Goal: Task Accomplishment & Management: Use online tool/utility

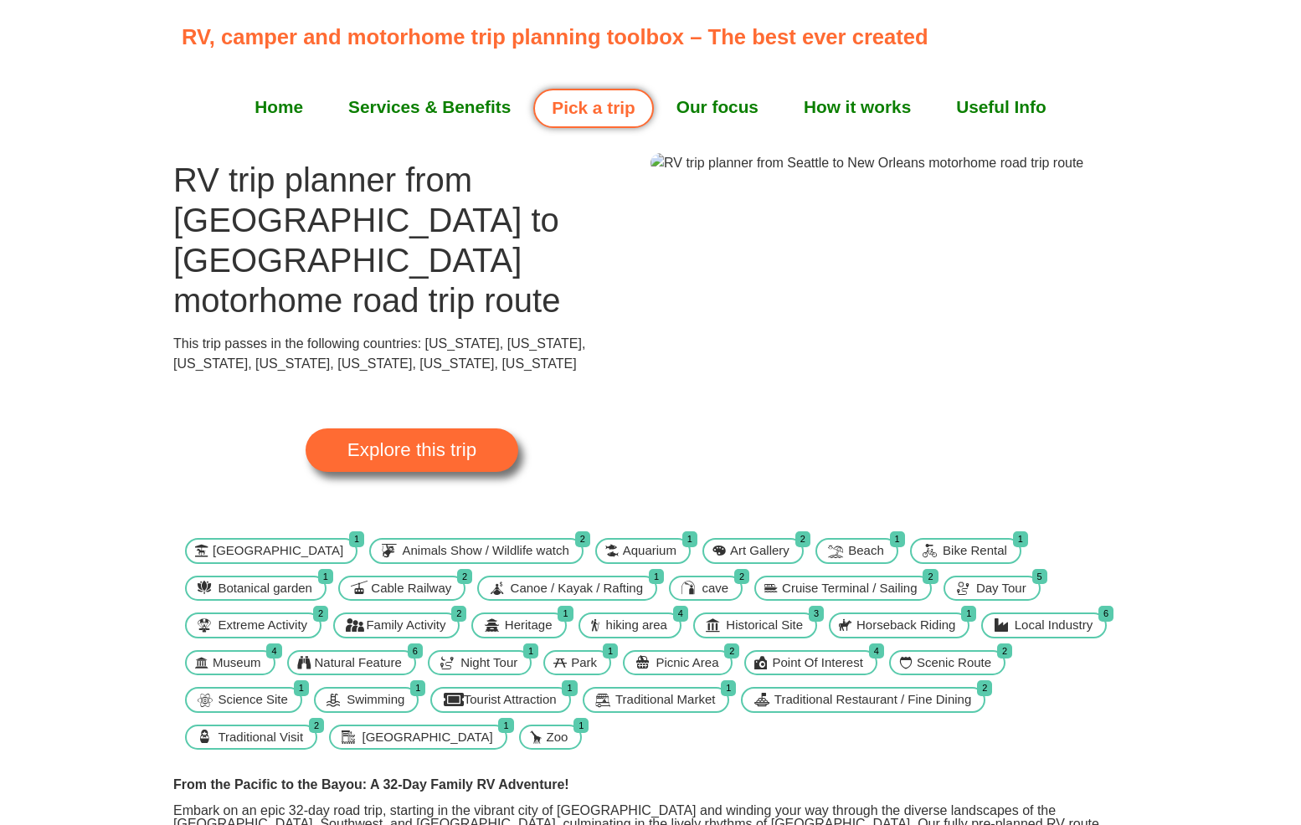
click at [445, 429] on link "Explore this trip" at bounding box center [411, 451] width 213 height 44
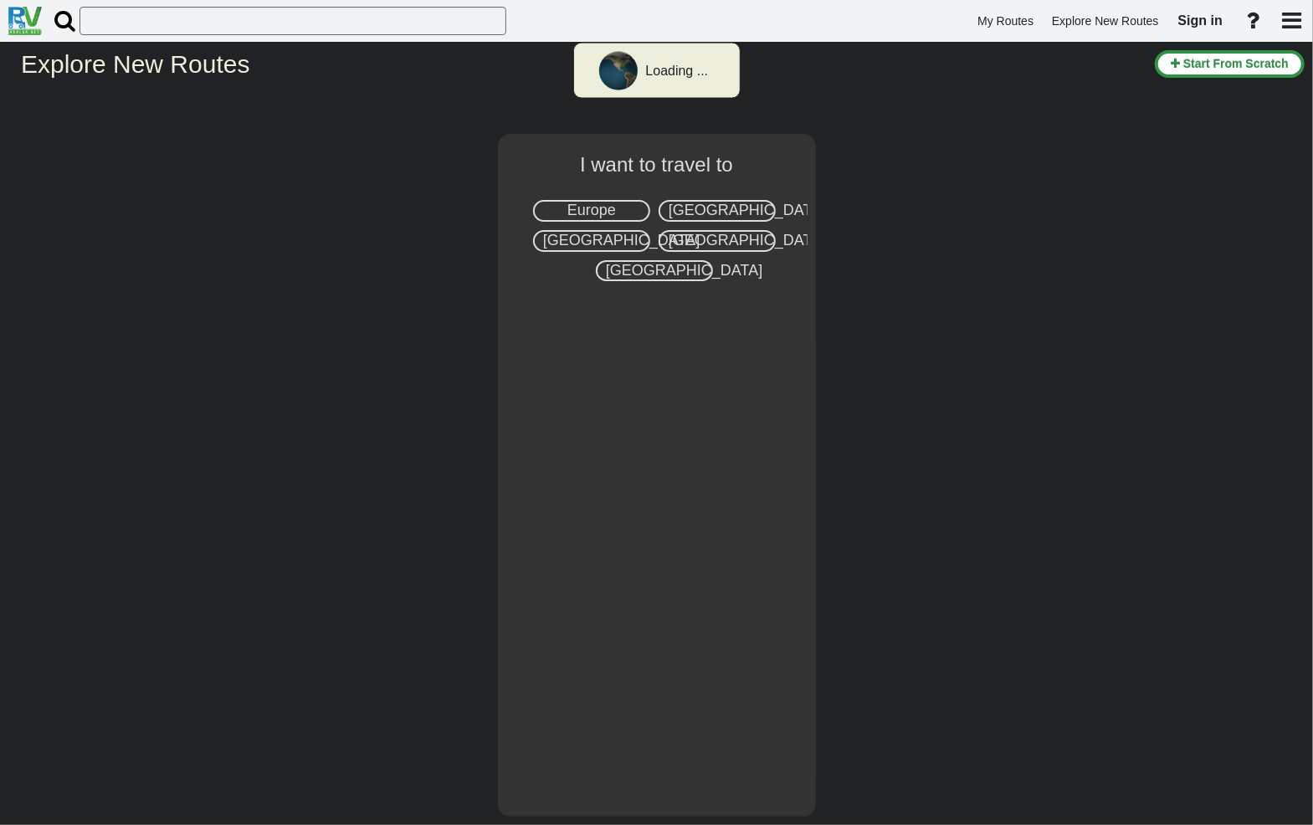
select select "number:2"
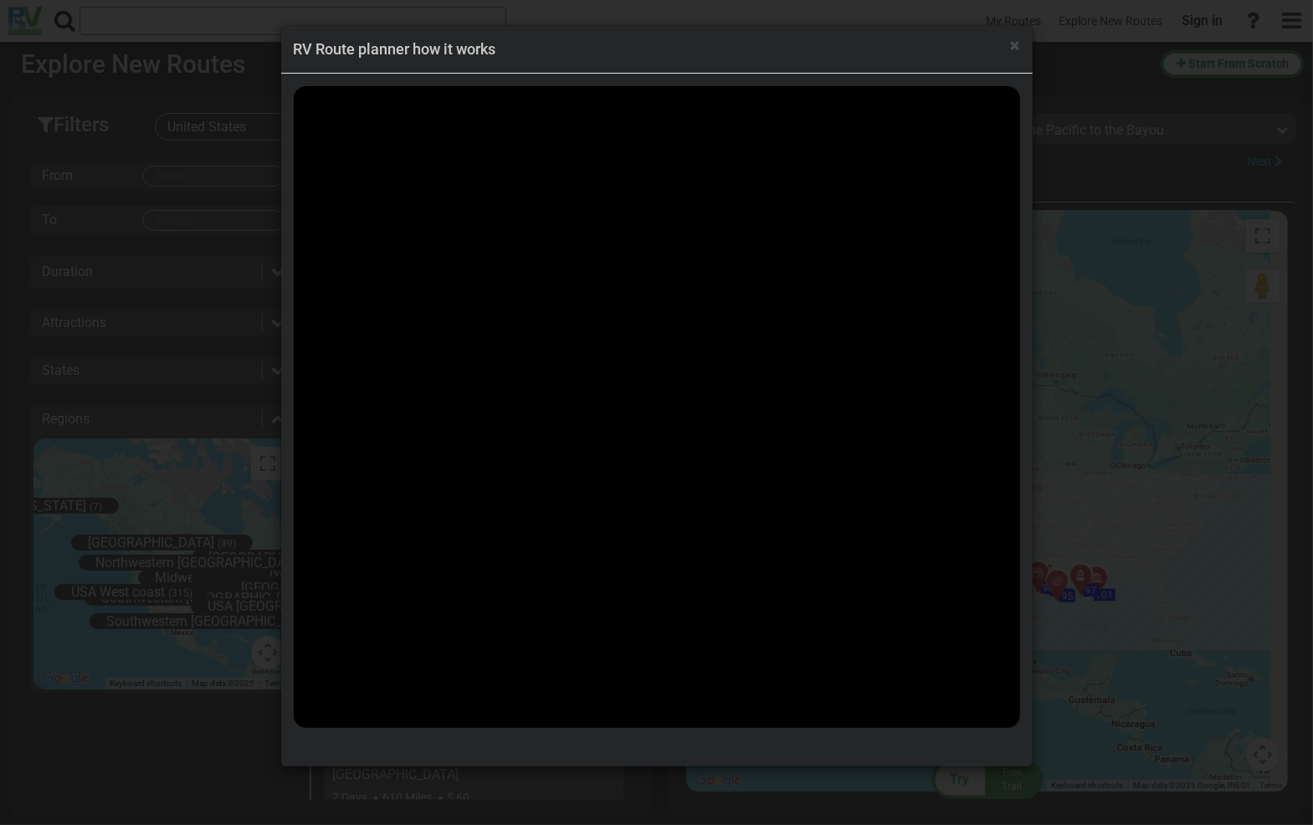
scroll to position [72298, 0]
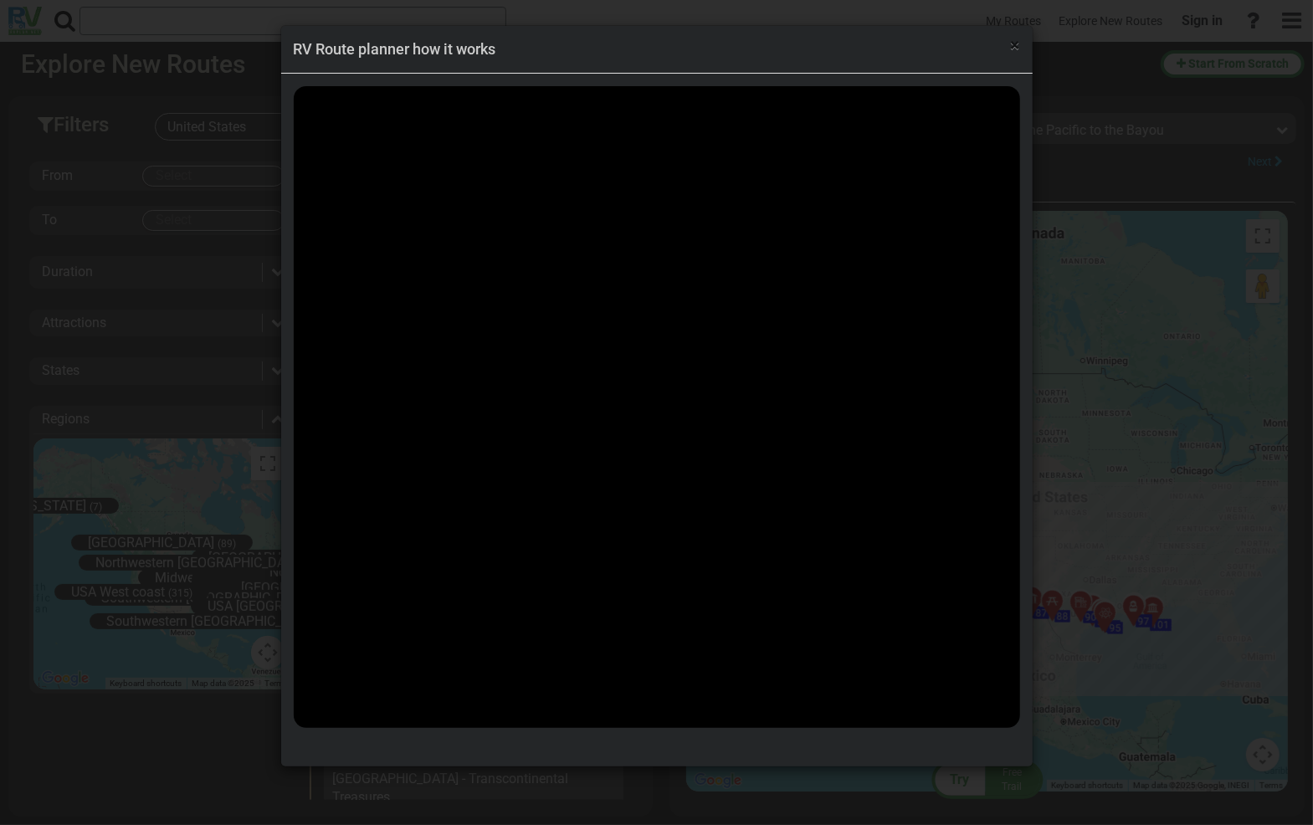
click at [1014, 52] on span "×" at bounding box center [1015, 45] width 9 height 20
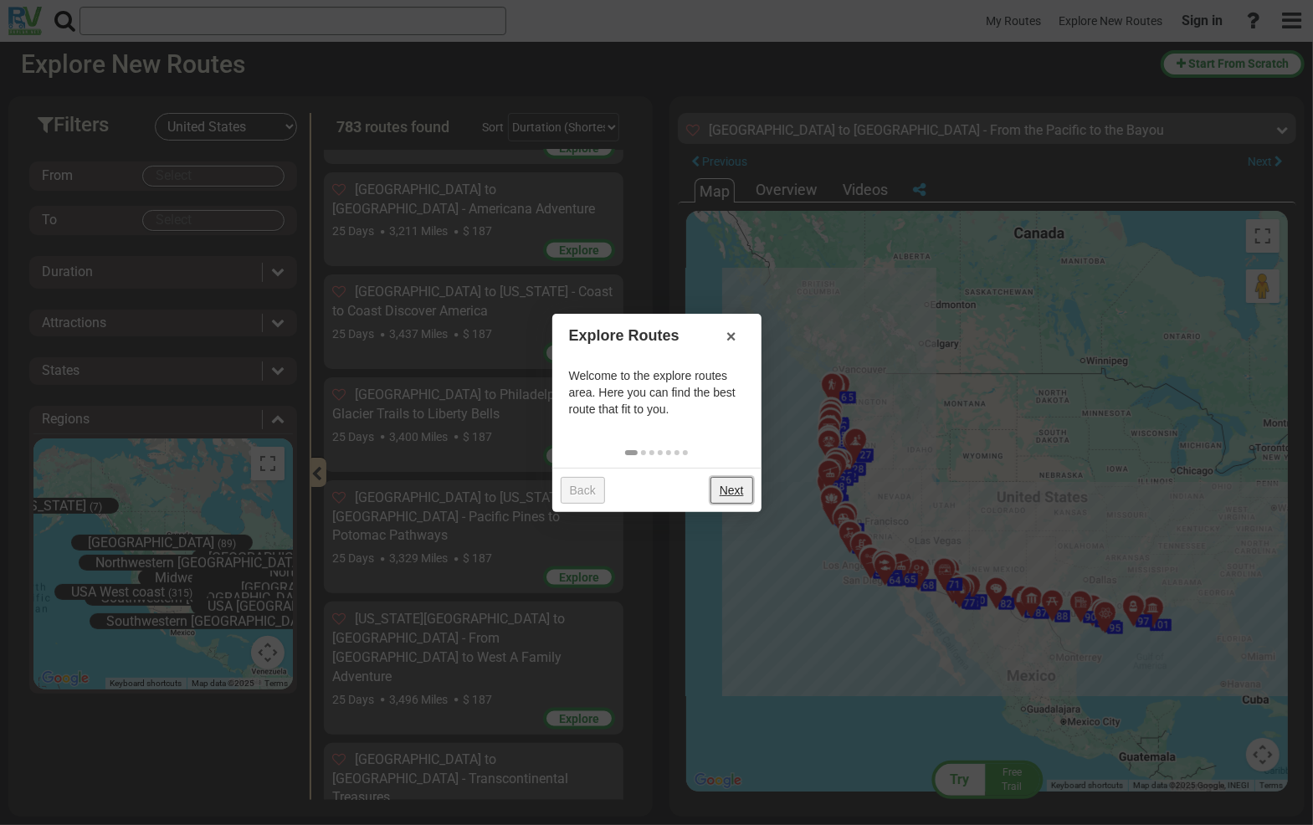
click at [746, 490] on link "Next" at bounding box center [732, 490] width 43 height 27
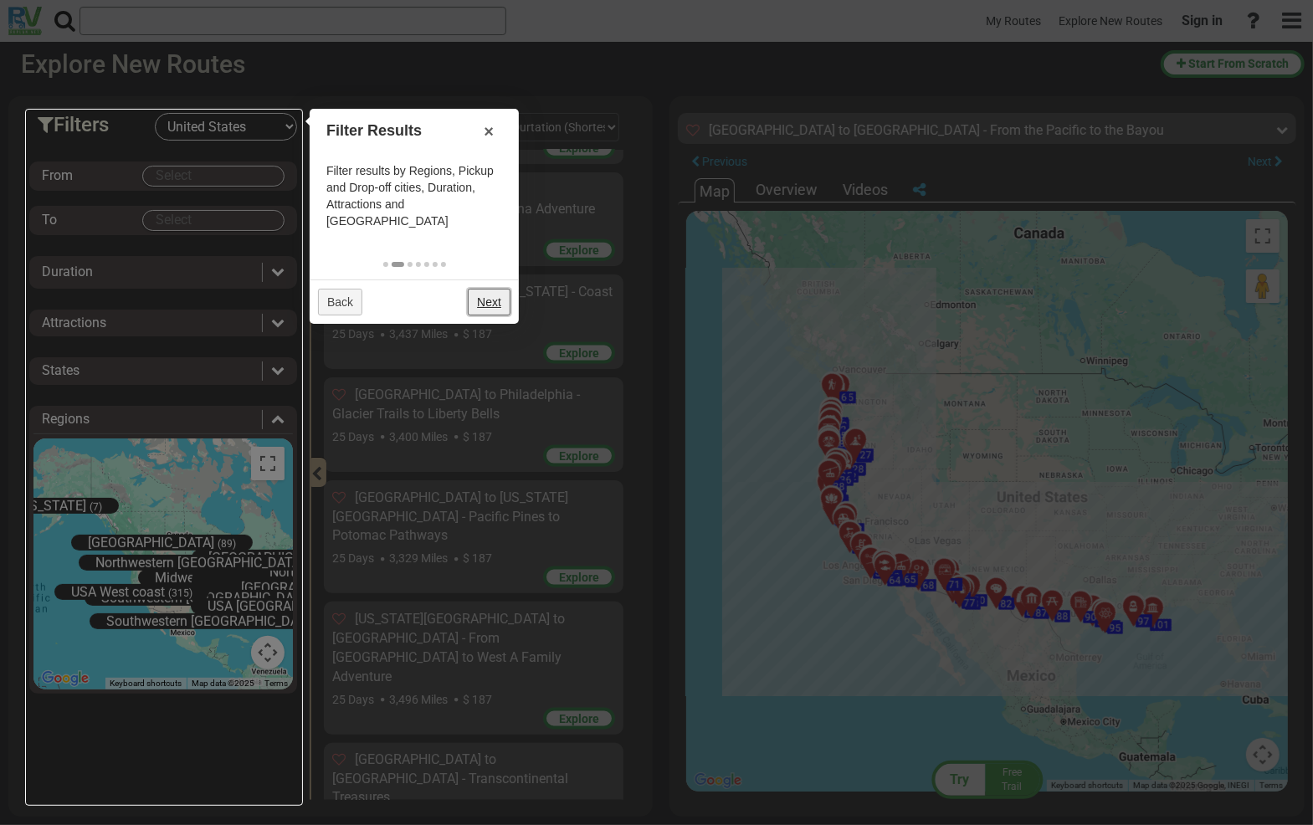
click at [491, 292] on link "Next" at bounding box center [489, 302] width 43 height 27
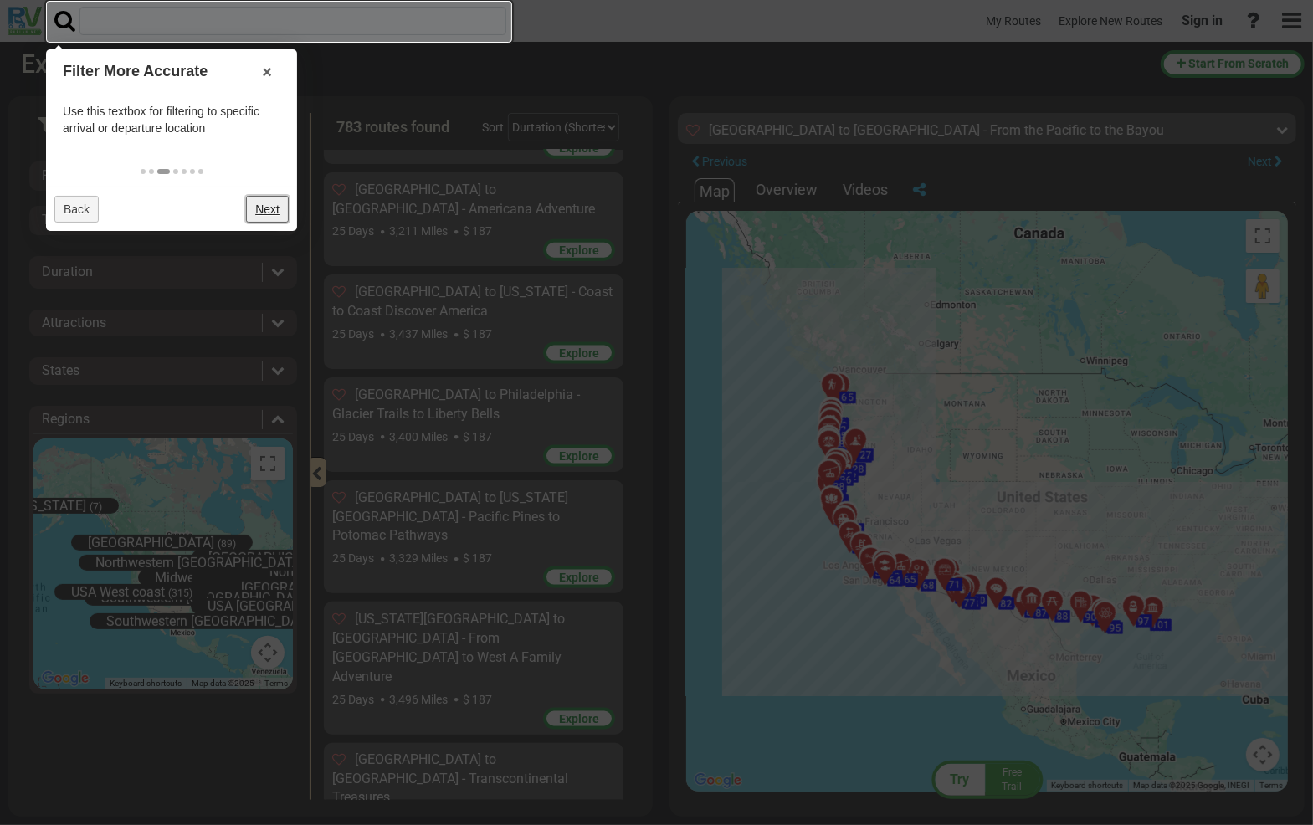
click at [270, 211] on link "Next" at bounding box center [267, 209] width 43 height 27
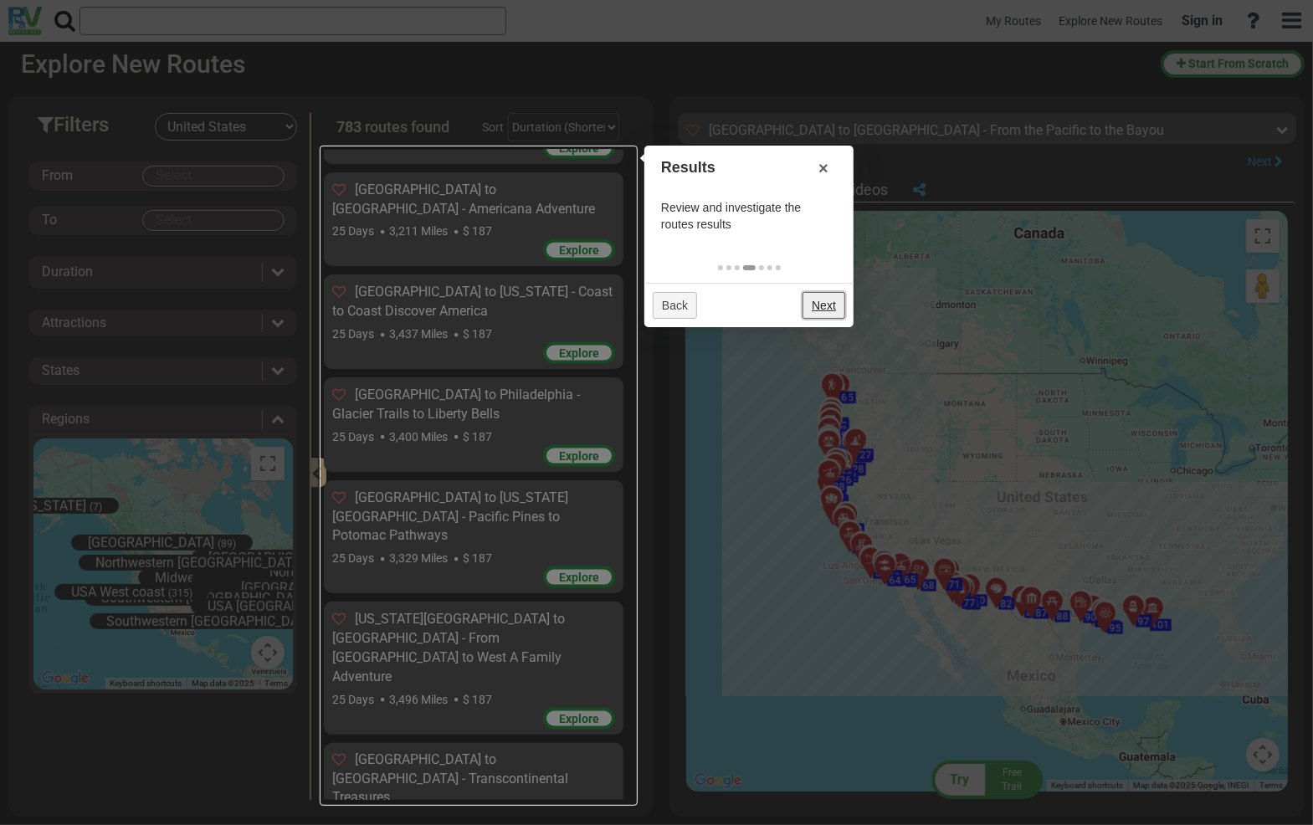
click at [830, 302] on link "Next" at bounding box center [824, 305] width 43 height 27
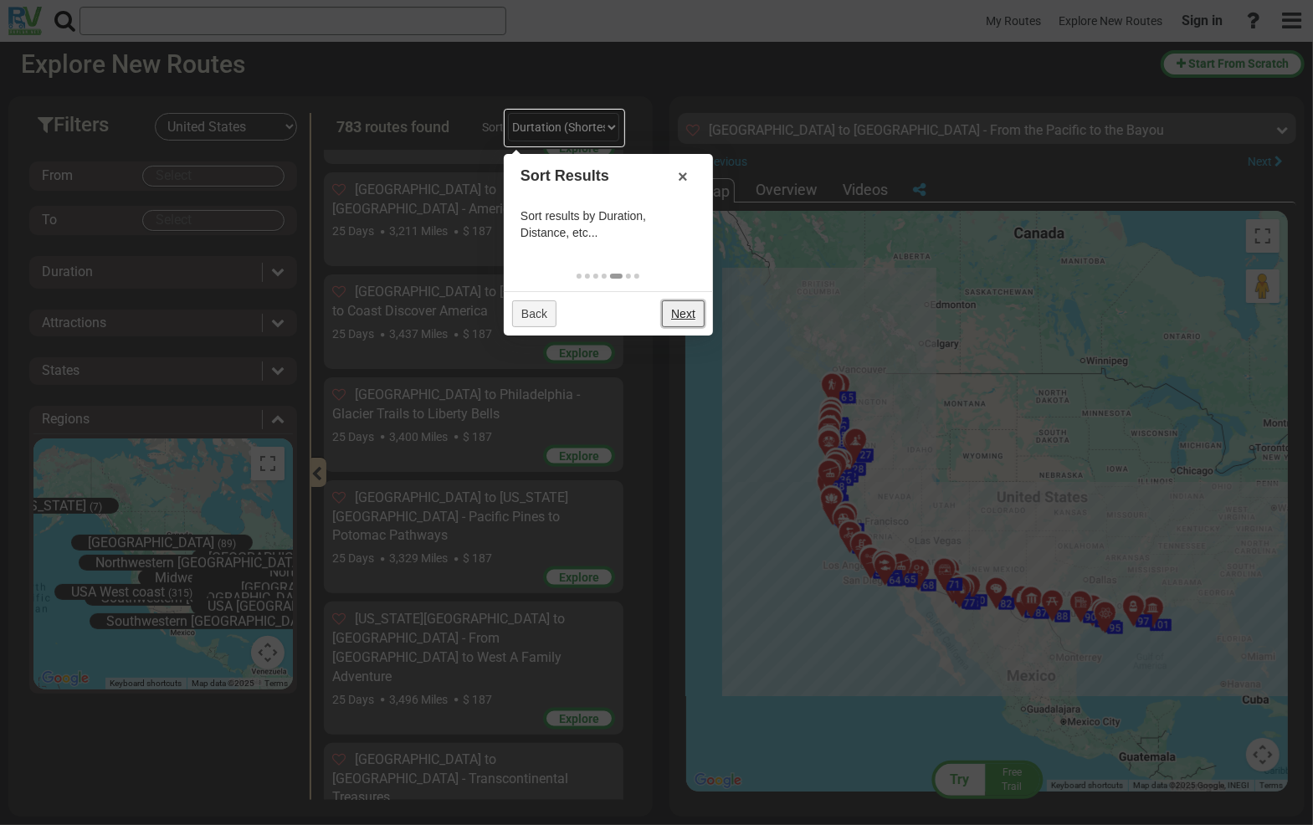
click at [693, 316] on link "Next" at bounding box center [683, 313] width 43 height 27
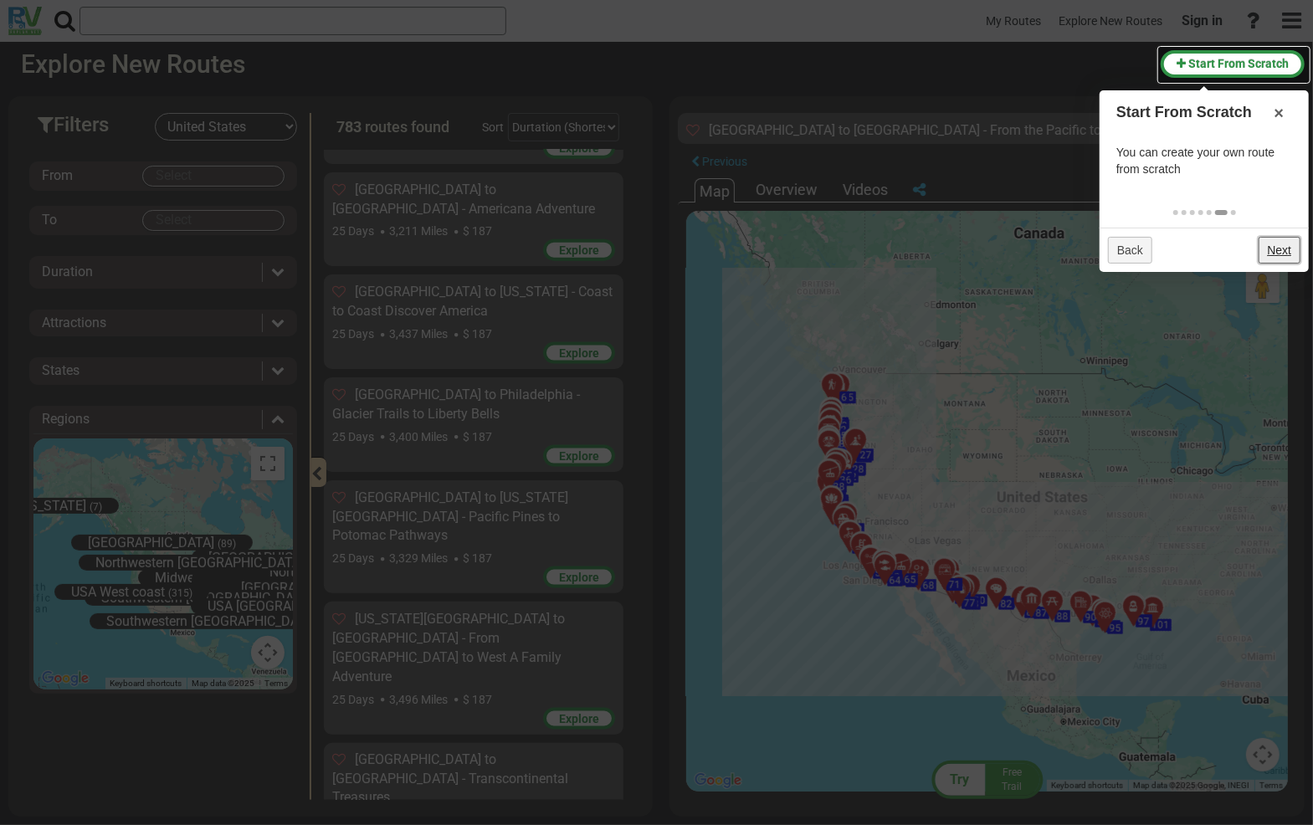
click at [1277, 250] on link "Next" at bounding box center [1280, 250] width 43 height 27
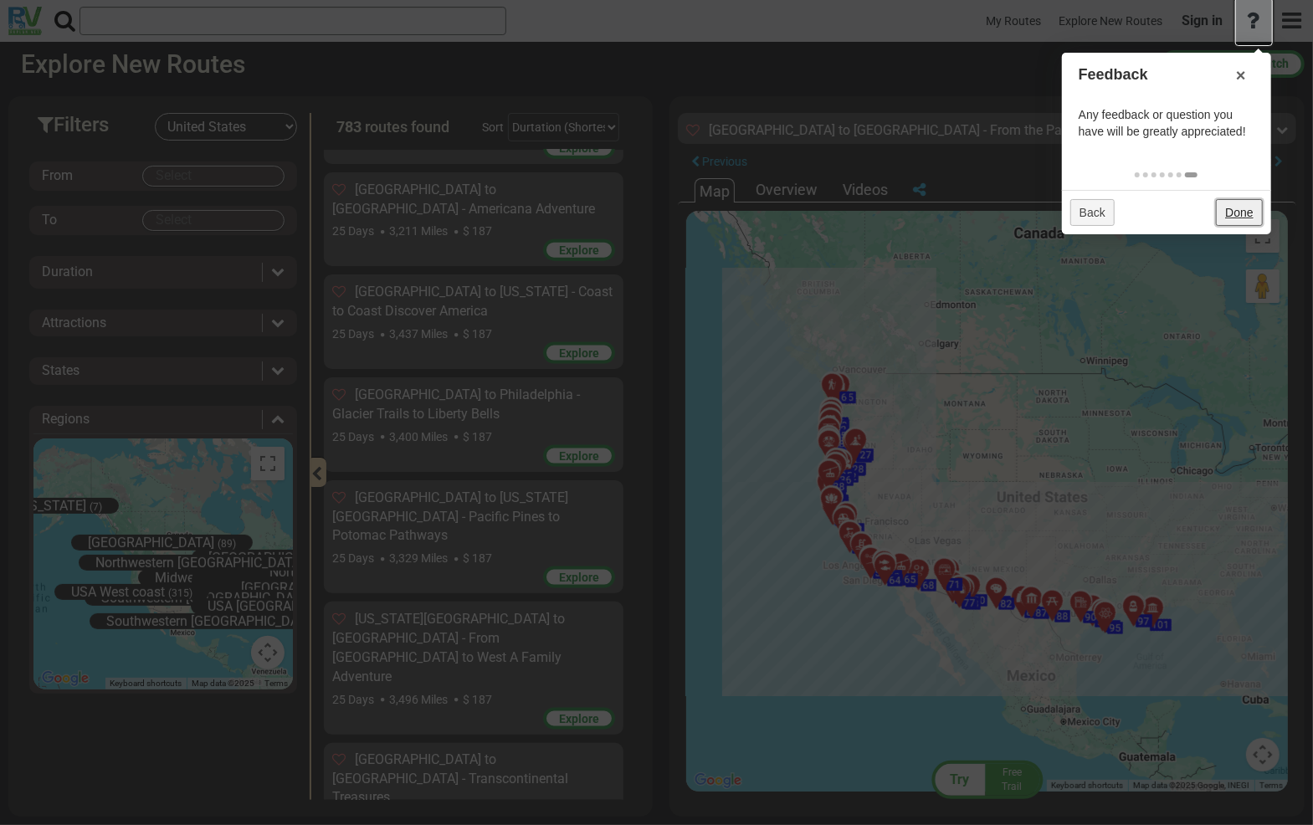
click at [1243, 211] on link "Done" at bounding box center [1239, 212] width 46 height 27
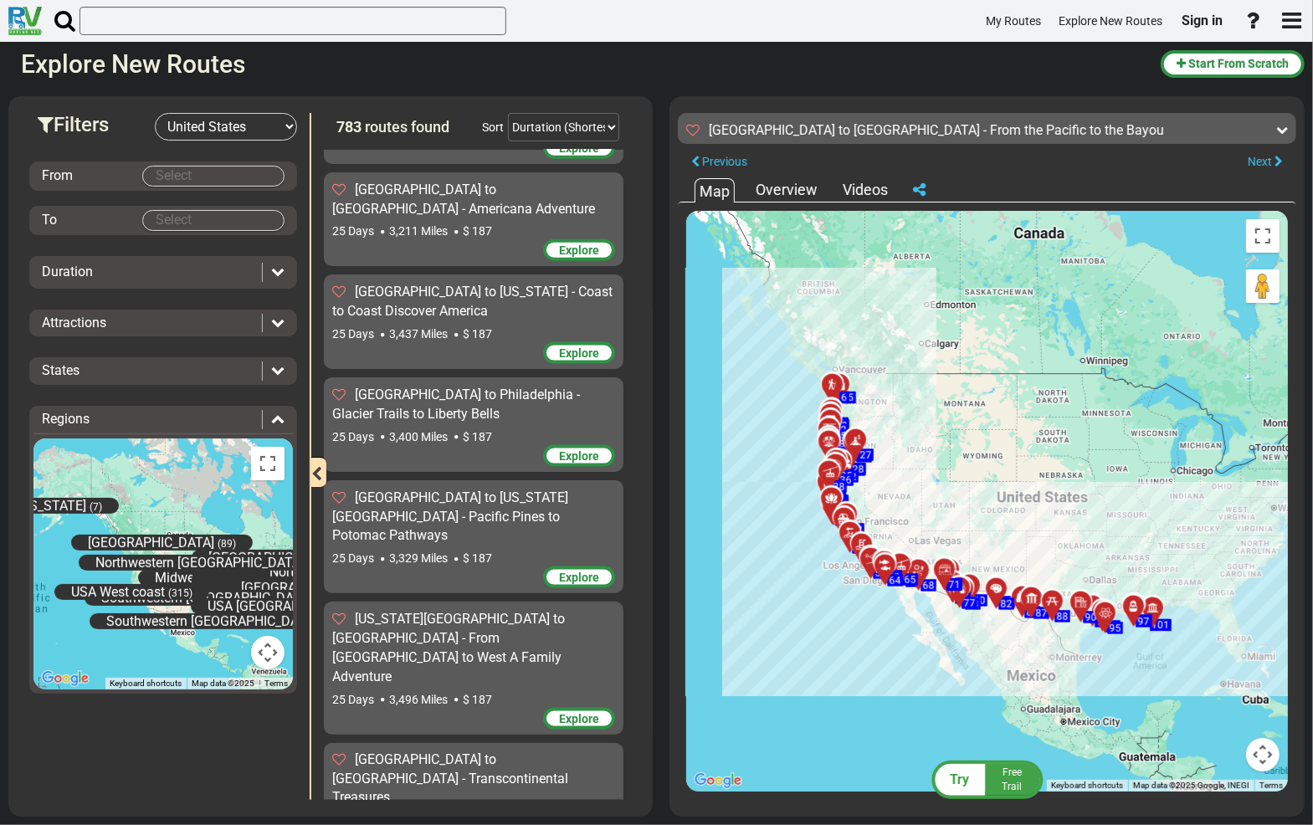
click at [791, 212] on div "To activate drag with keyboard, press Alt + Enter. Once in keyboard drag state,…" at bounding box center [987, 501] width 602 height 581
click at [783, 187] on div "Overview" at bounding box center [787, 190] width 70 height 22
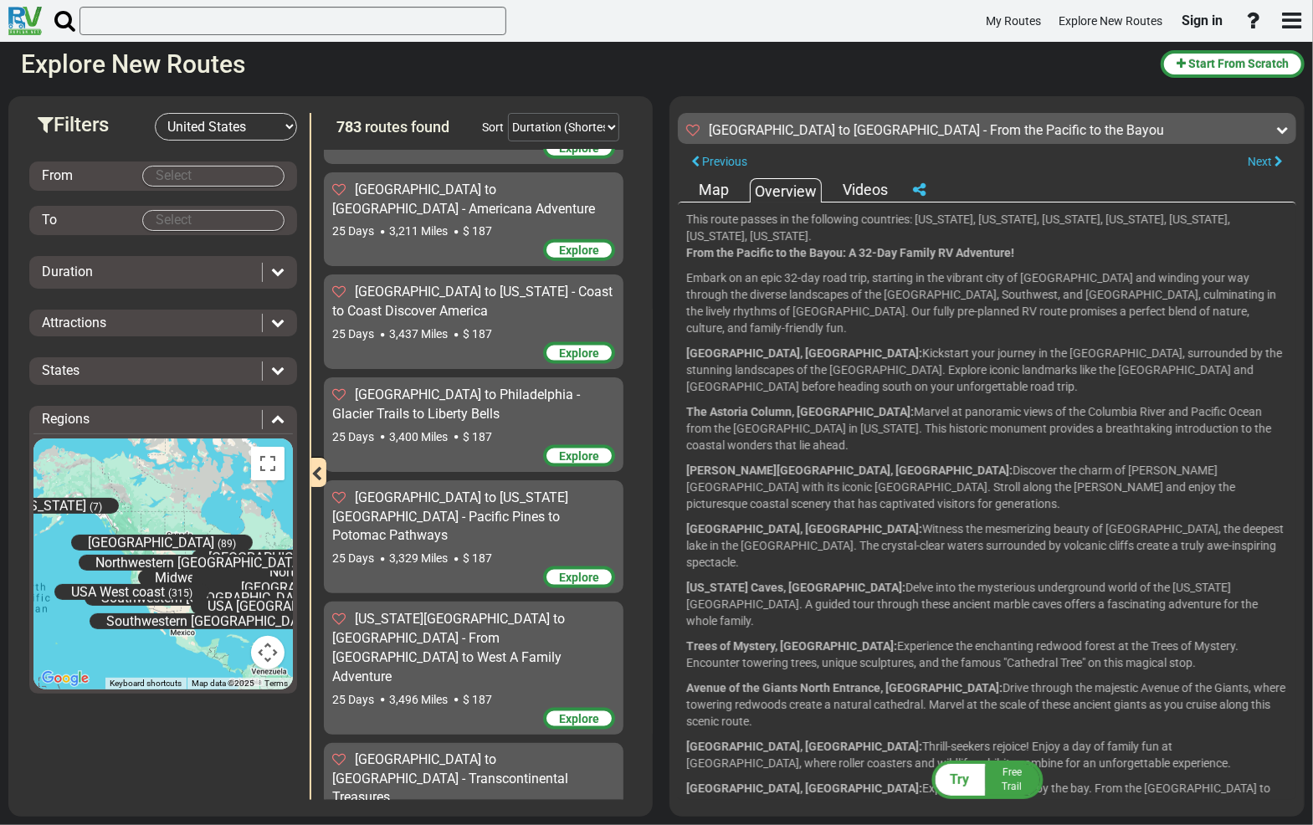
click at [716, 194] on div "Map" at bounding box center [714, 190] width 39 height 22
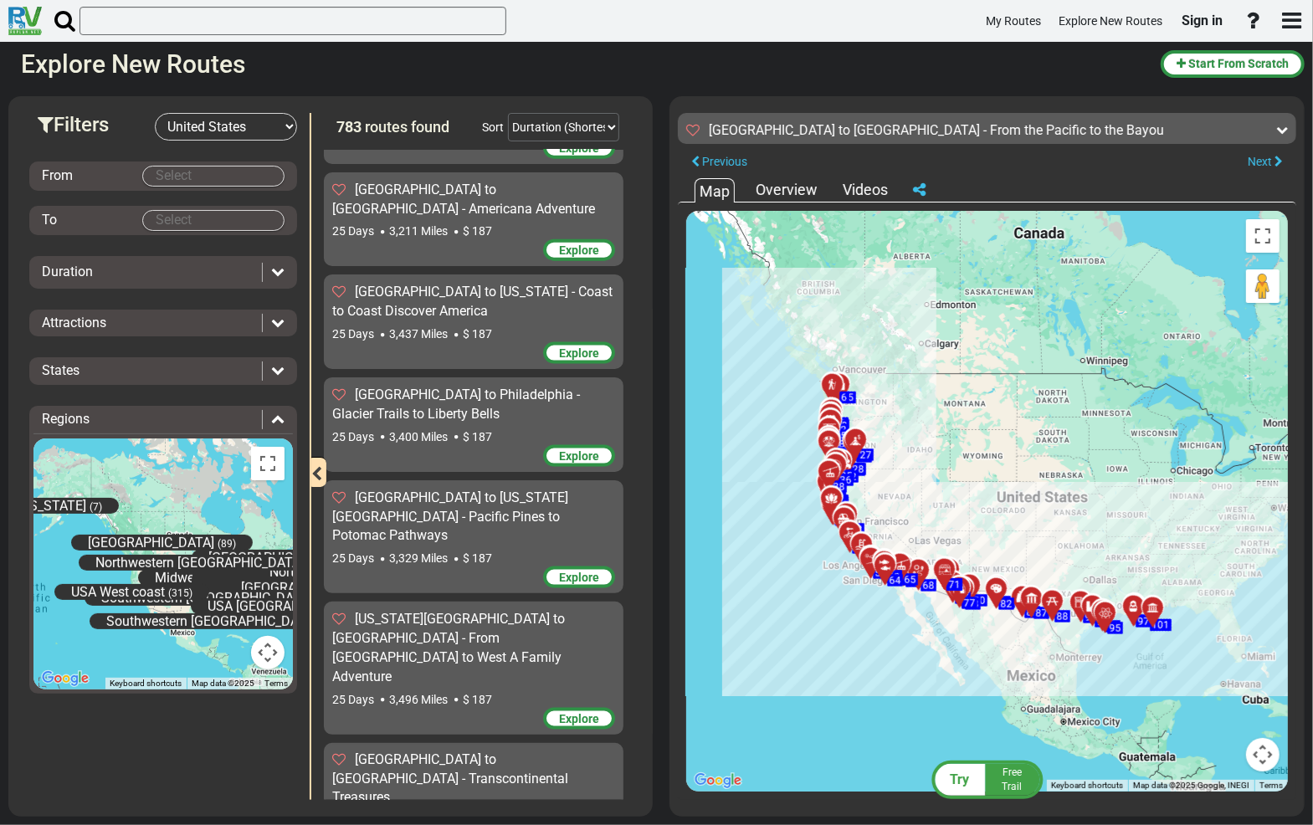
click at [1029, 783] on div "Free Trail" at bounding box center [1012, 780] width 46 height 28
click at [973, 785] on div "Try" at bounding box center [960, 780] width 50 height 32
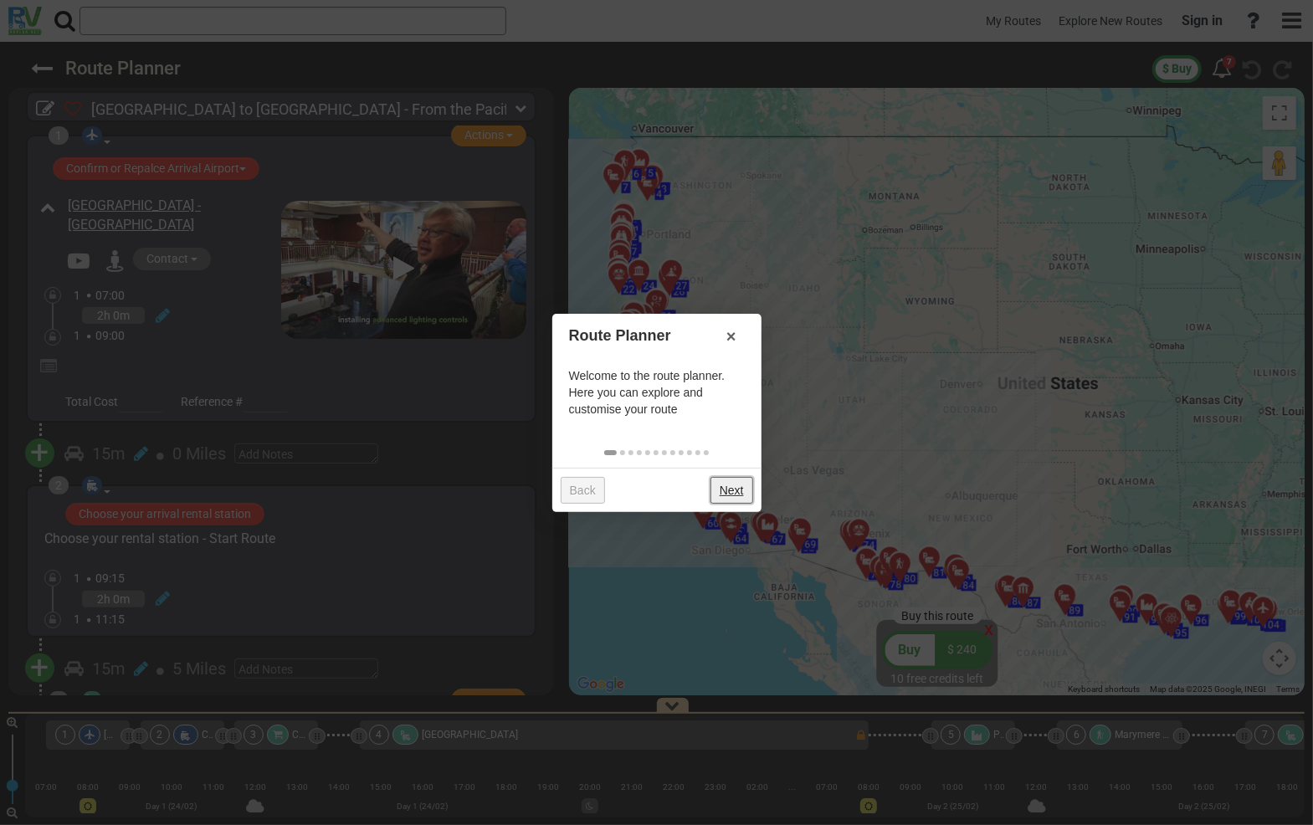
click at [738, 490] on link "Next" at bounding box center [732, 490] width 43 height 27
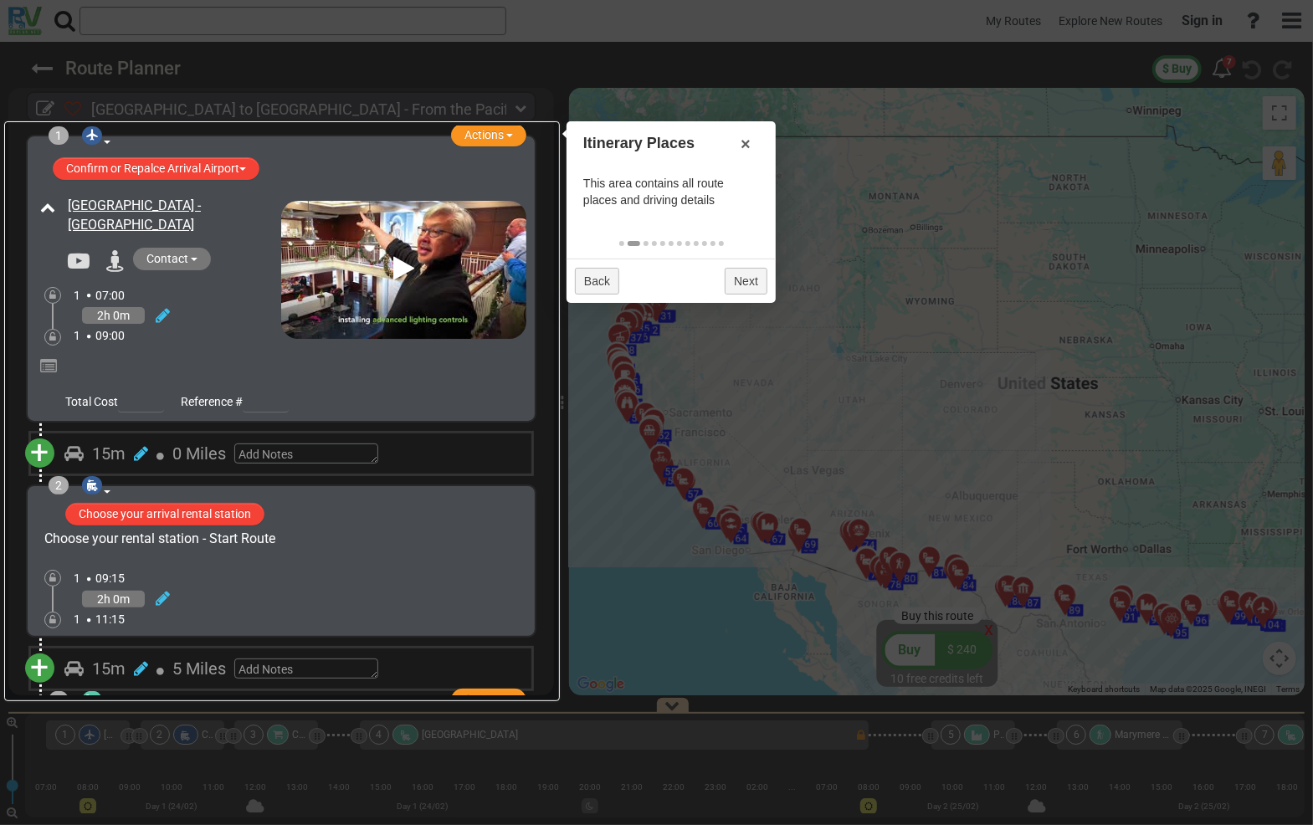
click at [56, 64] on div at bounding box center [656, 412] width 1313 height 825
click at [41, 74] on div at bounding box center [656, 412] width 1313 height 825
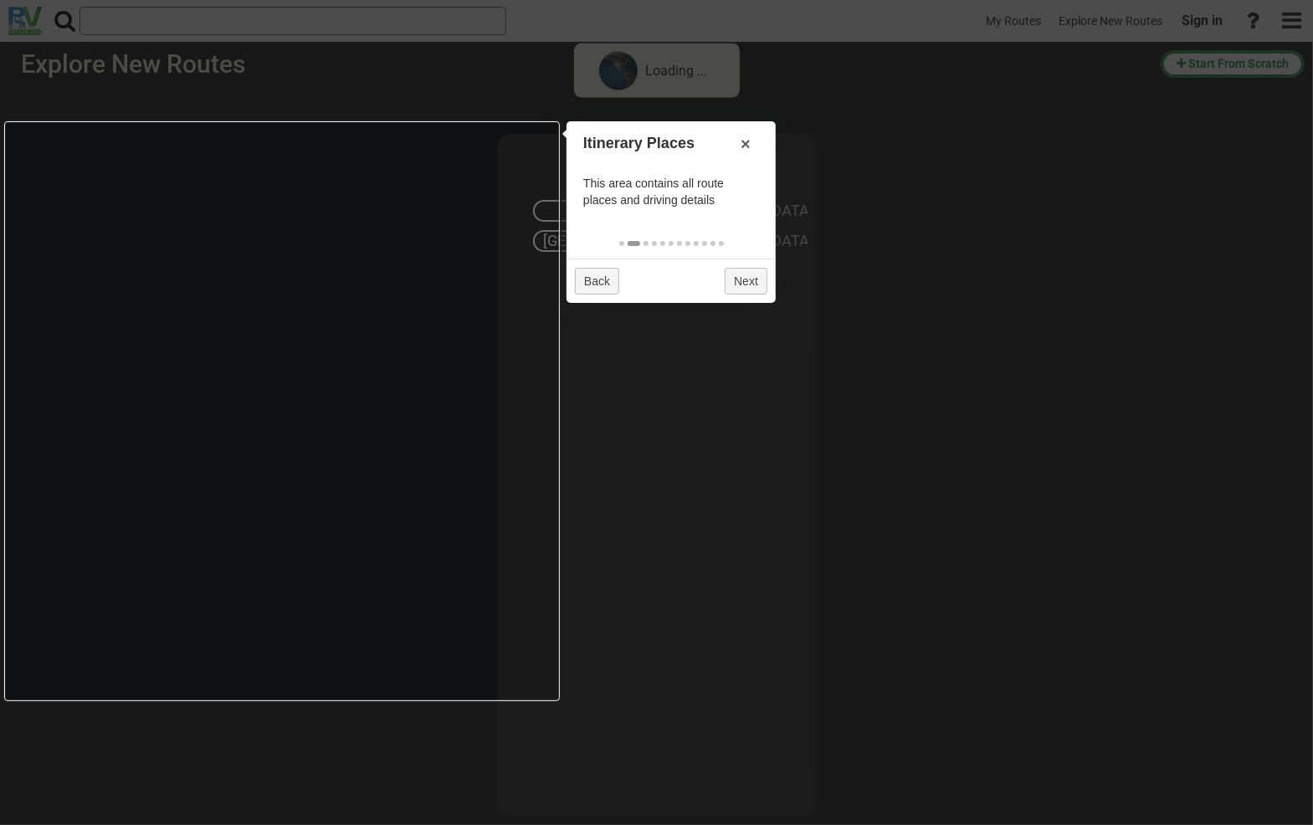
select select "number:2"
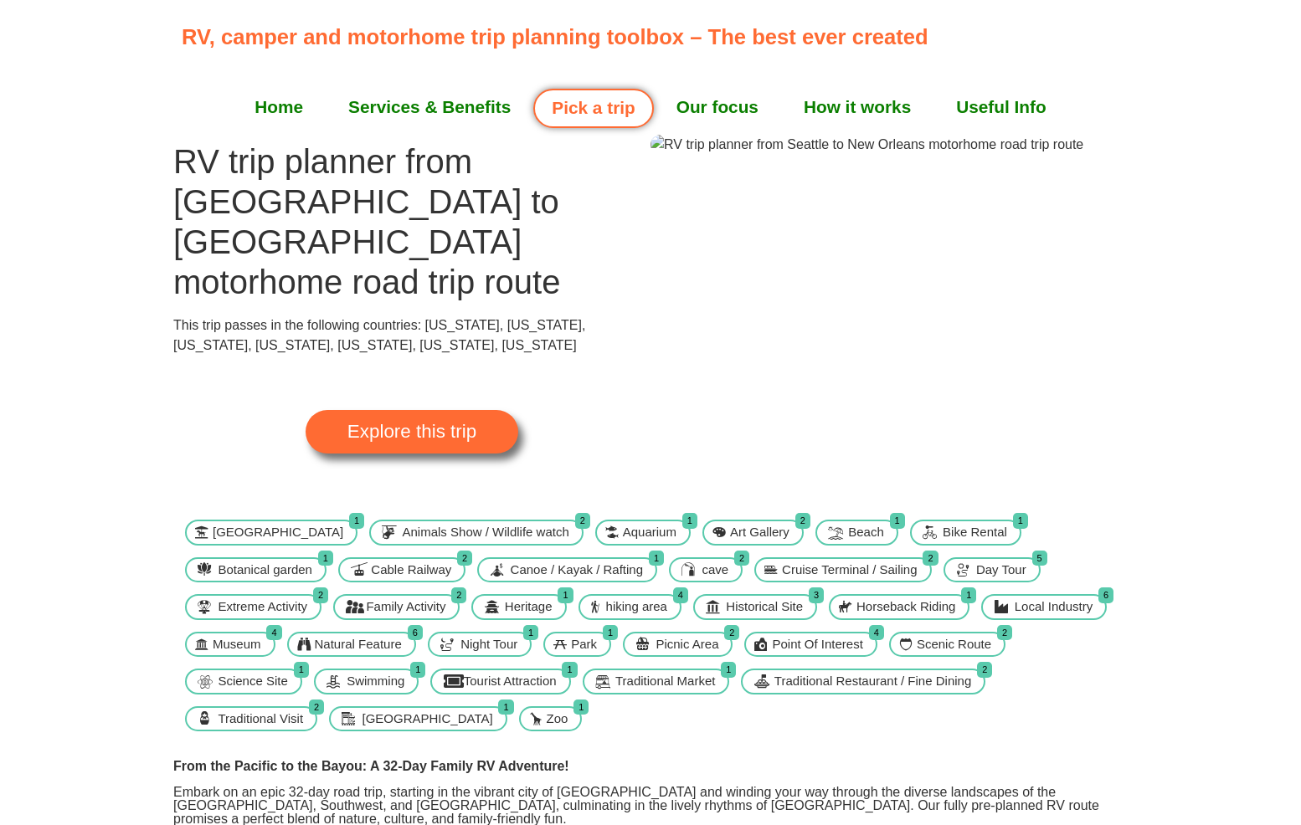
scroll to position [18, 0]
click at [403, 424] on span "Explore this trip" at bounding box center [411, 433] width 129 height 18
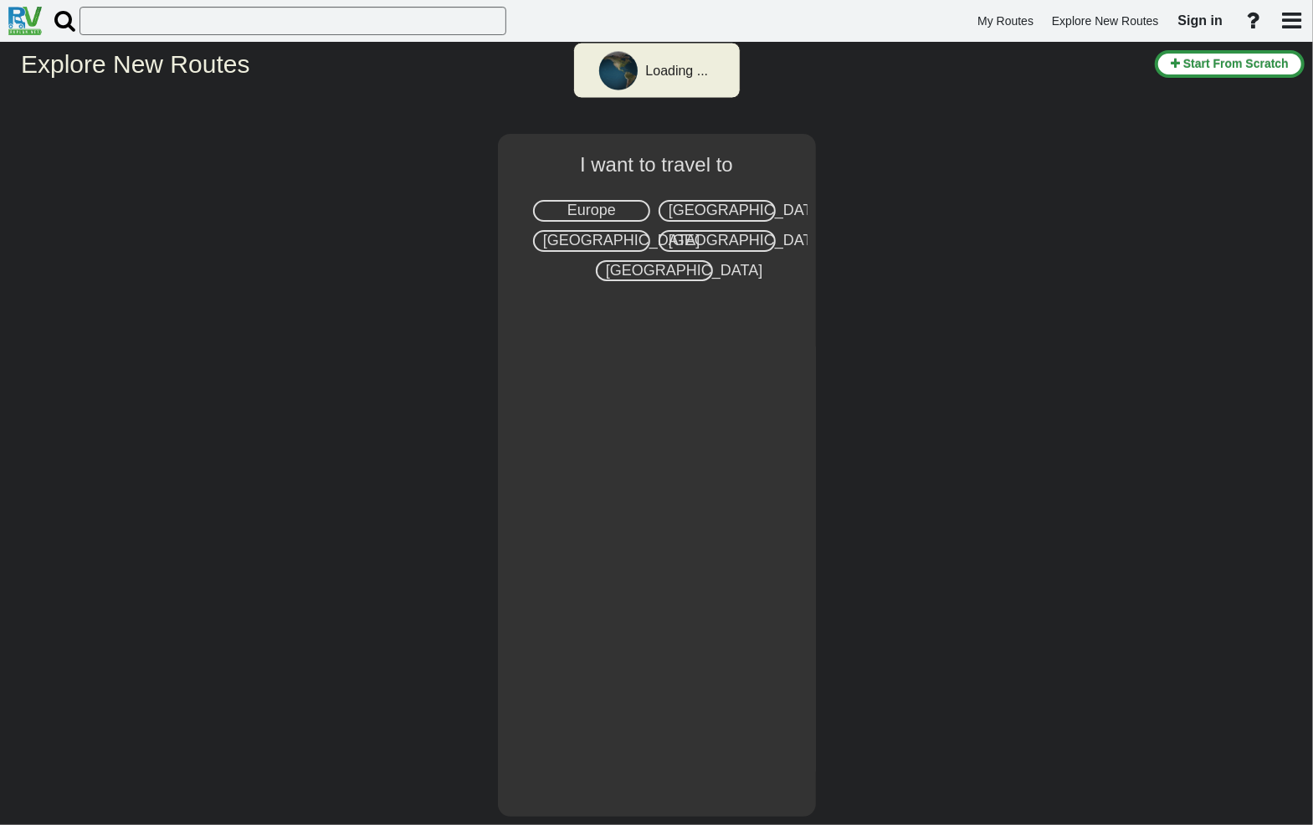
select select "number:2"
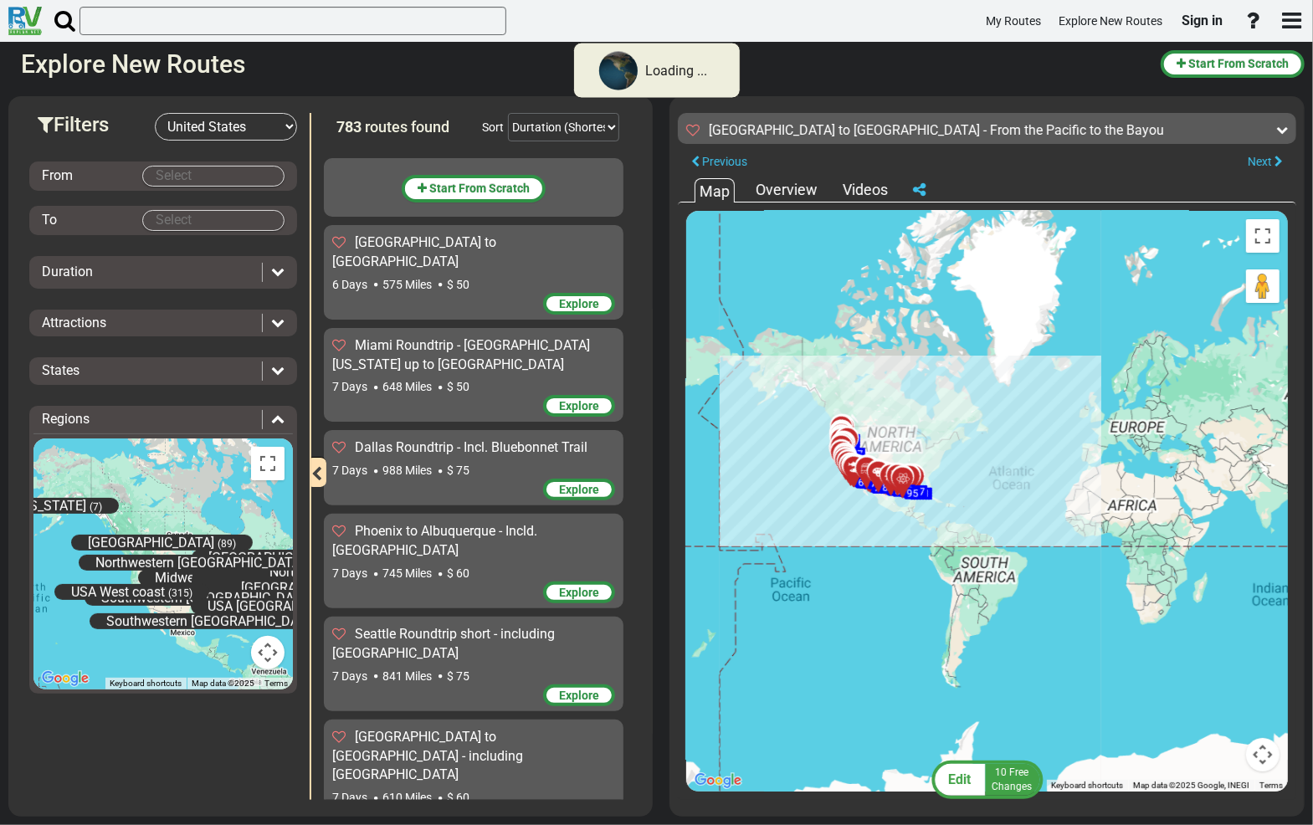
scroll to position [72298, 0]
